Goal: Check status

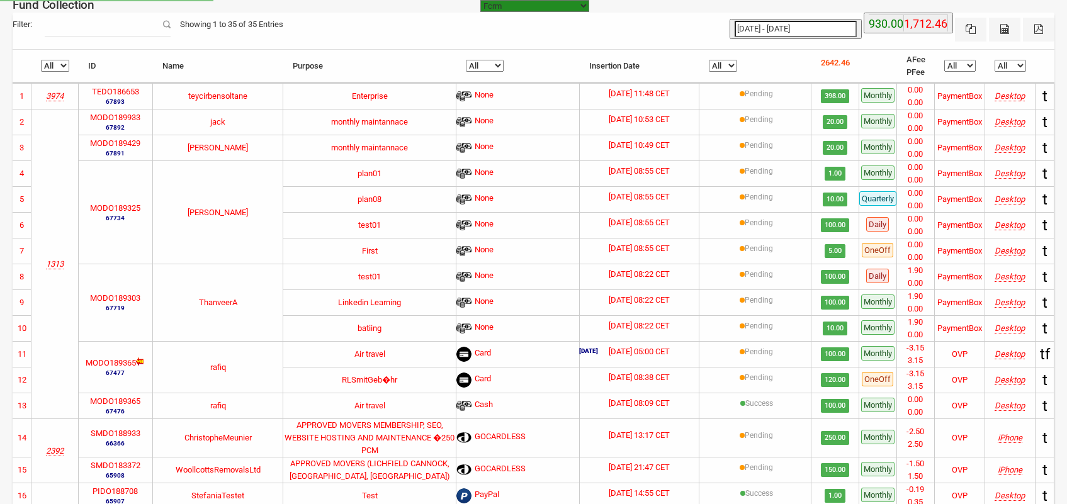
select select "[URL][DOMAIN_NAME]"
select select "100"
type input "[DATE]"
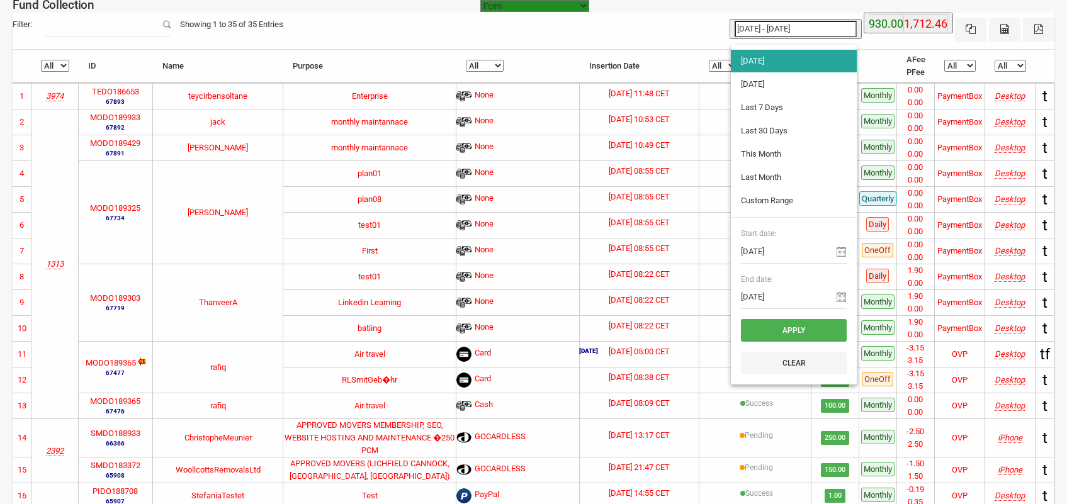
click at [772, 31] on input "[DATE] - [DATE]" at bounding box center [796, 29] width 122 height 16
type input "[DATE]"
click at [757, 79] on li "[DATE]" at bounding box center [794, 84] width 126 height 23
type input "[DATE] - [DATE]"
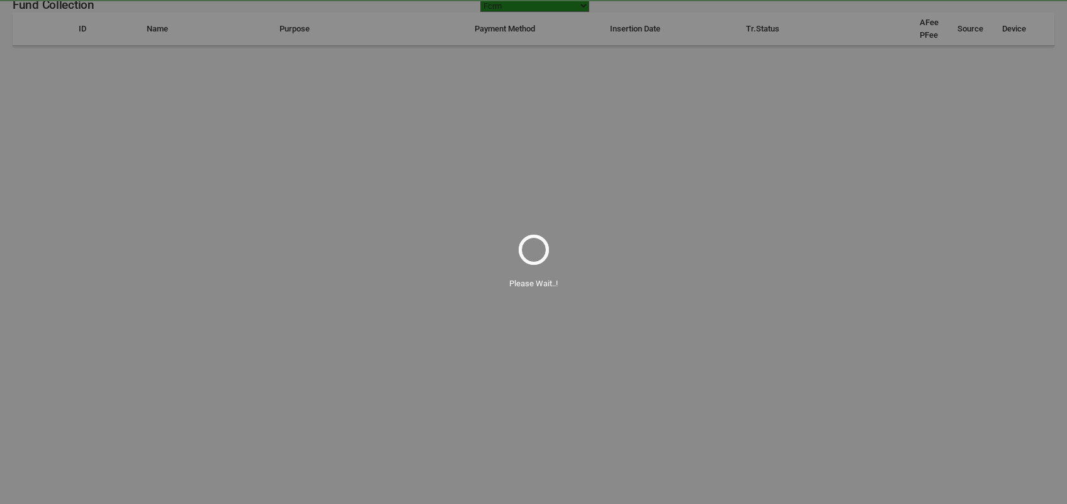
select select "100"
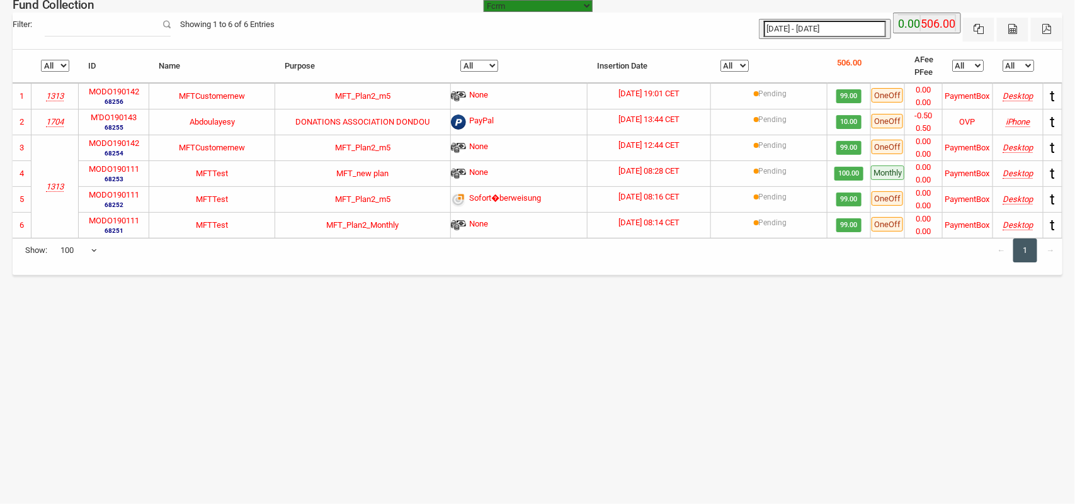
click at [57, 117] on icon "1704" at bounding box center [55, 121] width 18 height 9
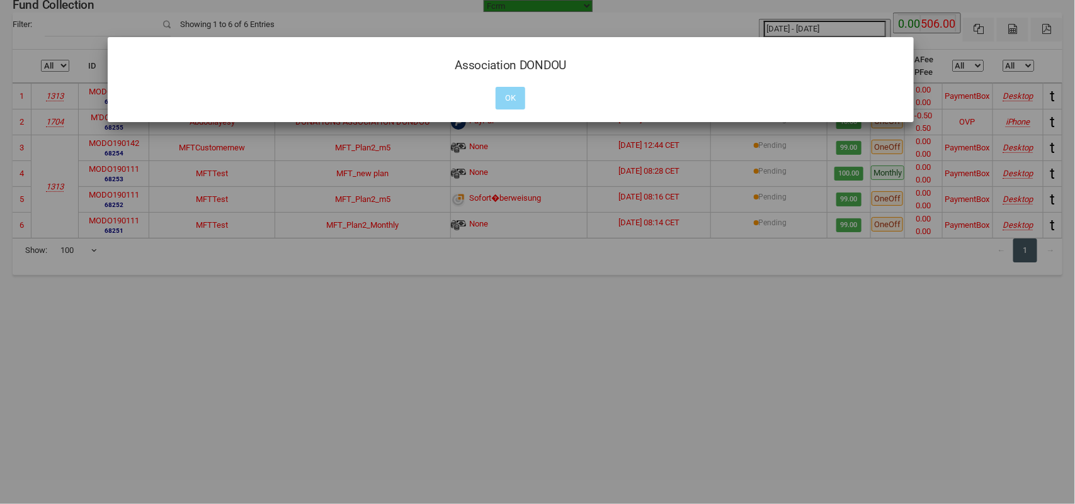
click at [57, 116] on div at bounding box center [537, 252] width 1075 height 504
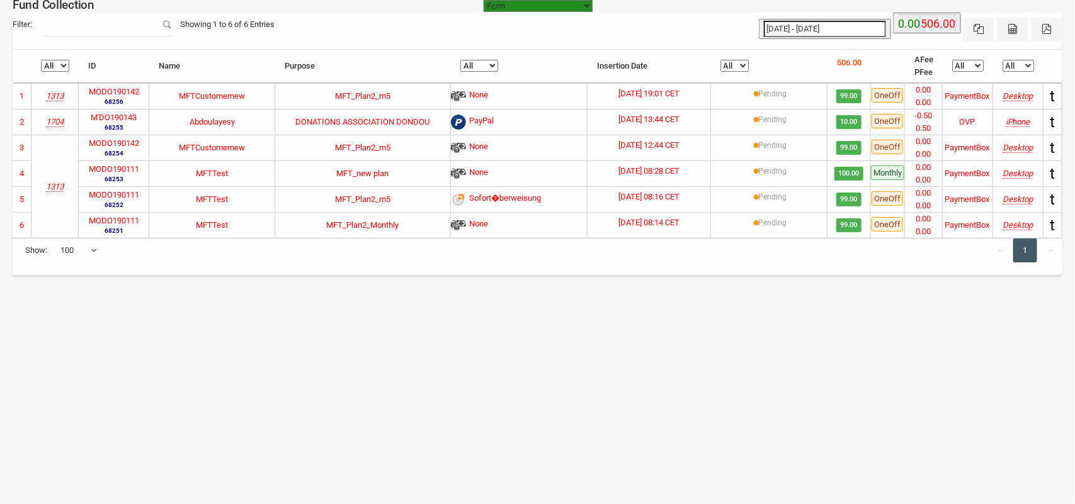
click at [55, 120] on icon "1704" at bounding box center [55, 121] width 18 height 9
click at [0, 0] on div at bounding box center [0, 0] width 0 height 0
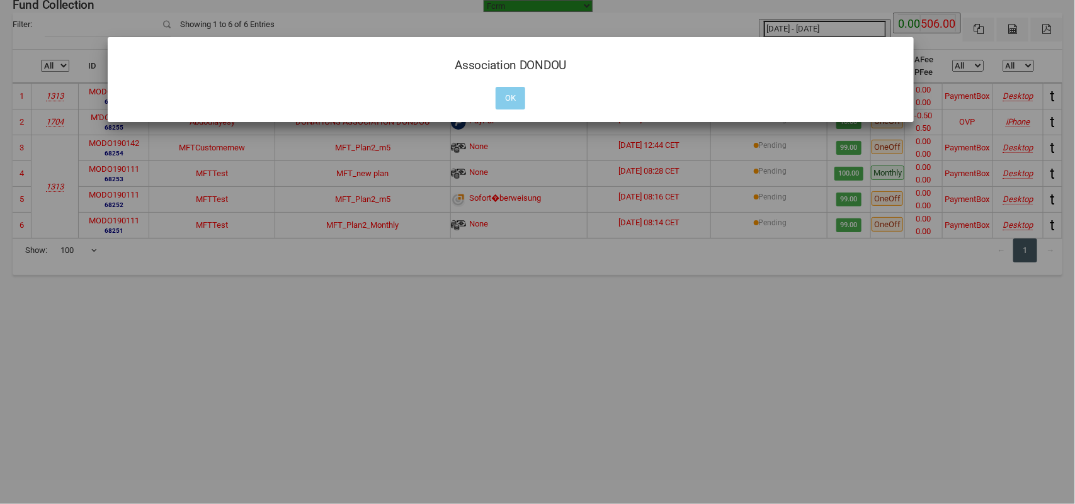
click at [517, 99] on button "OK" at bounding box center [510, 98] width 30 height 23
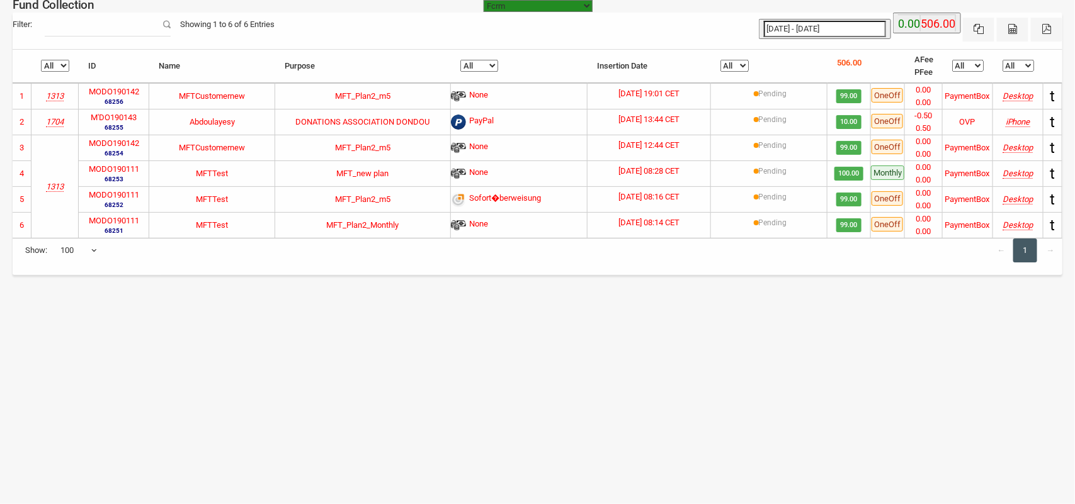
click at [131, 118] on label "M'DO190143" at bounding box center [114, 117] width 46 height 13
copy label "M'DO190143"
type input "[DATE]"
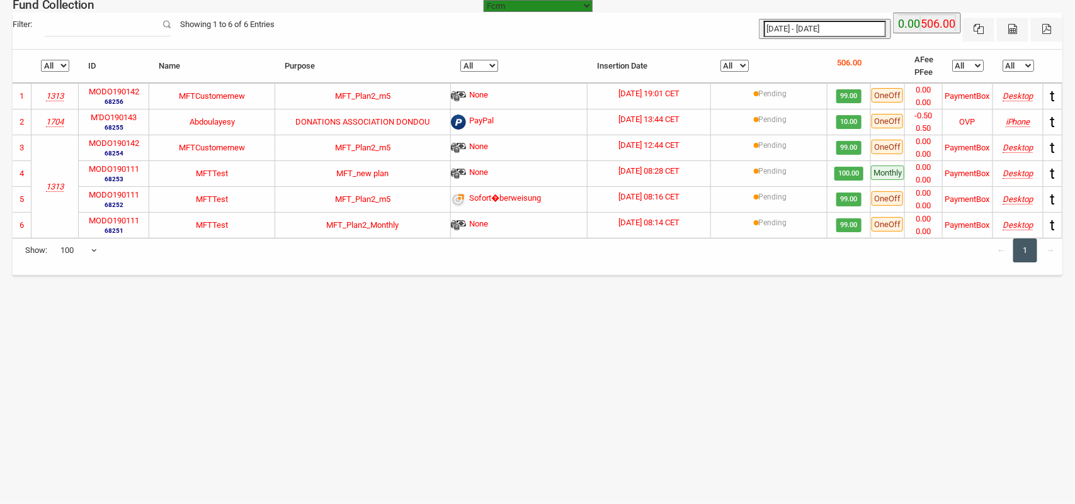
click at [811, 27] on input "[DATE] - [DATE]" at bounding box center [825, 29] width 122 height 16
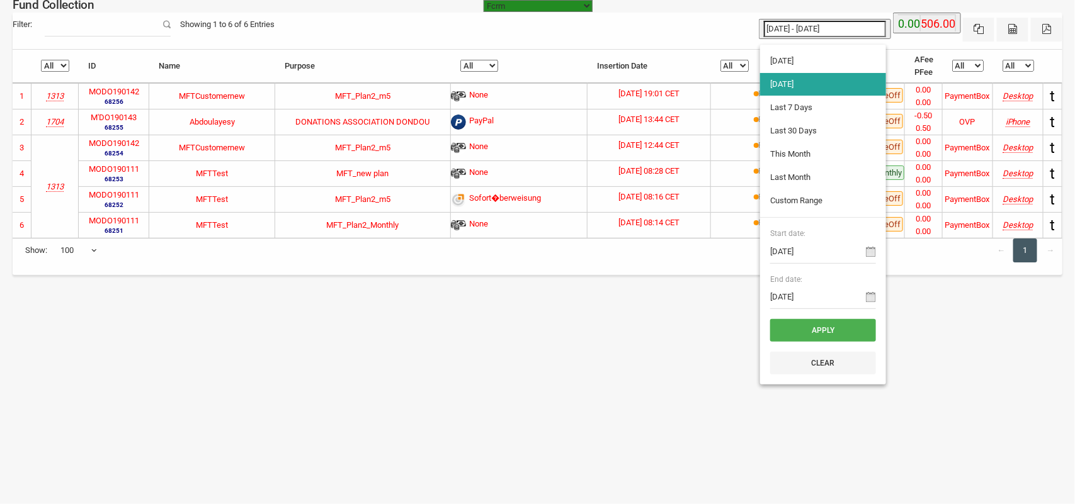
type input "[DATE]"
click at [791, 63] on li "[DATE]" at bounding box center [823, 61] width 126 height 23
type input "[DATE] - [DATE]"
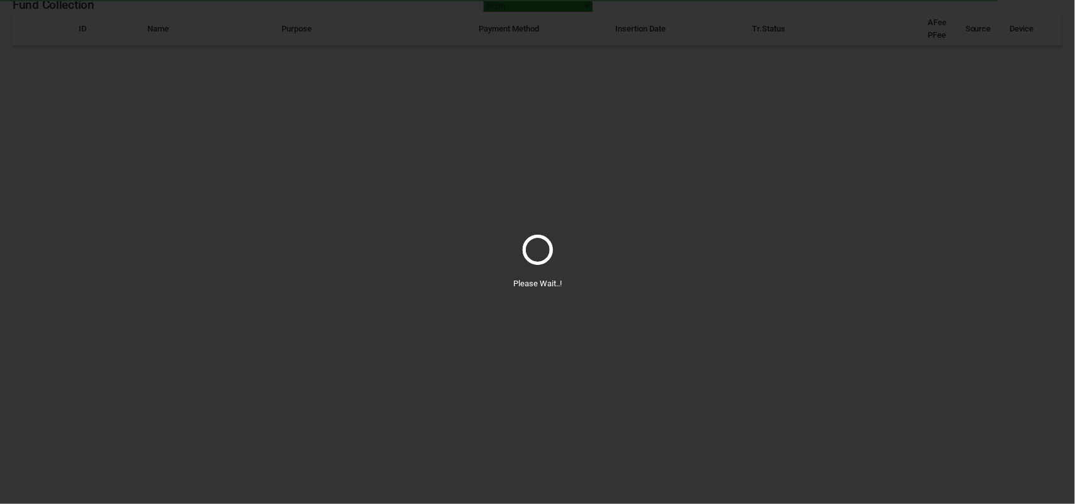
select select "100"
